Goal: Find specific page/section: Find specific page/section

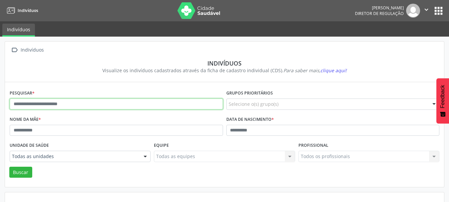
click at [87, 104] on input "text" at bounding box center [116, 103] width 213 height 11
click at [421, 10] on button "" at bounding box center [426, 11] width 13 height 14
type input "**********"
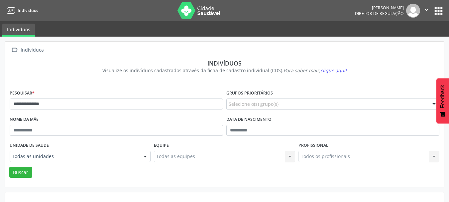
click at [421, 10] on button "" at bounding box center [426, 11] width 13 height 14
click at [368, 10] on div "[PERSON_NAME]" at bounding box center [379, 8] width 49 height 6
click at [429, 8] on icon "" at bounding box center [426, 9] width 7 height 7
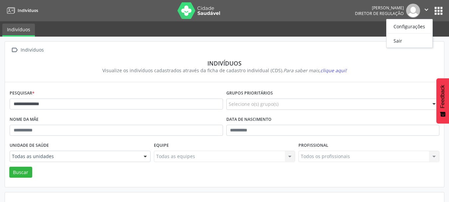
drag, startPoint x: 429, startPoint y: 8, endPoint x: 435, endPoint y: 10, distance: 6.5
click at [429, 8] on icon "" at bounding box center [426, 9] width 7 height 7
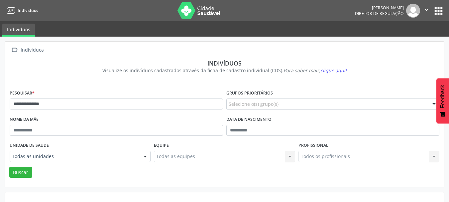
click at [439, 12] on button "apps" at bounding box center [439, 11] width 12 height 12
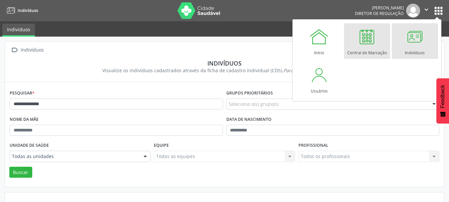
click at [365, 31] on div at bounding box center [367, 37] width 20 height 20
